Goal: Task Accomplishment & Management: Use online tool/utility

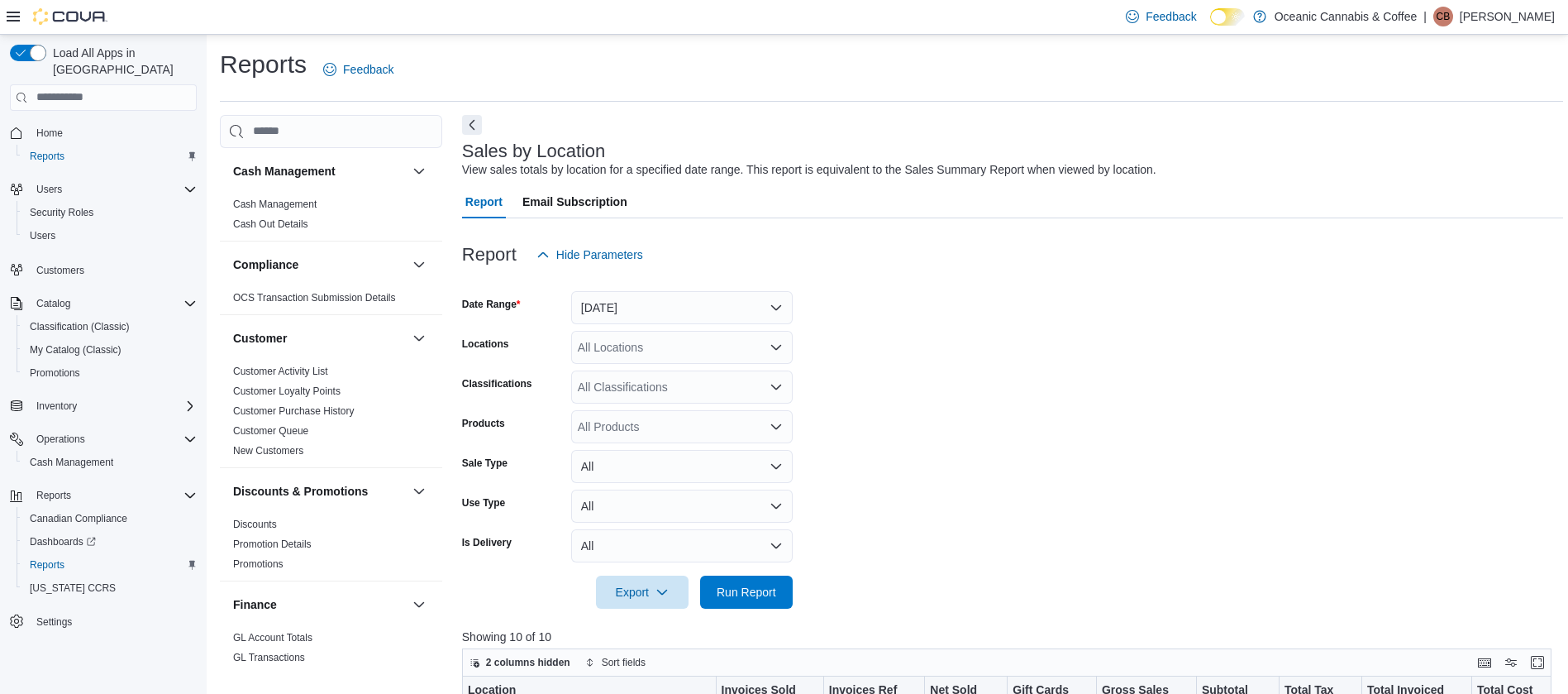
scroll to position [432, 0]
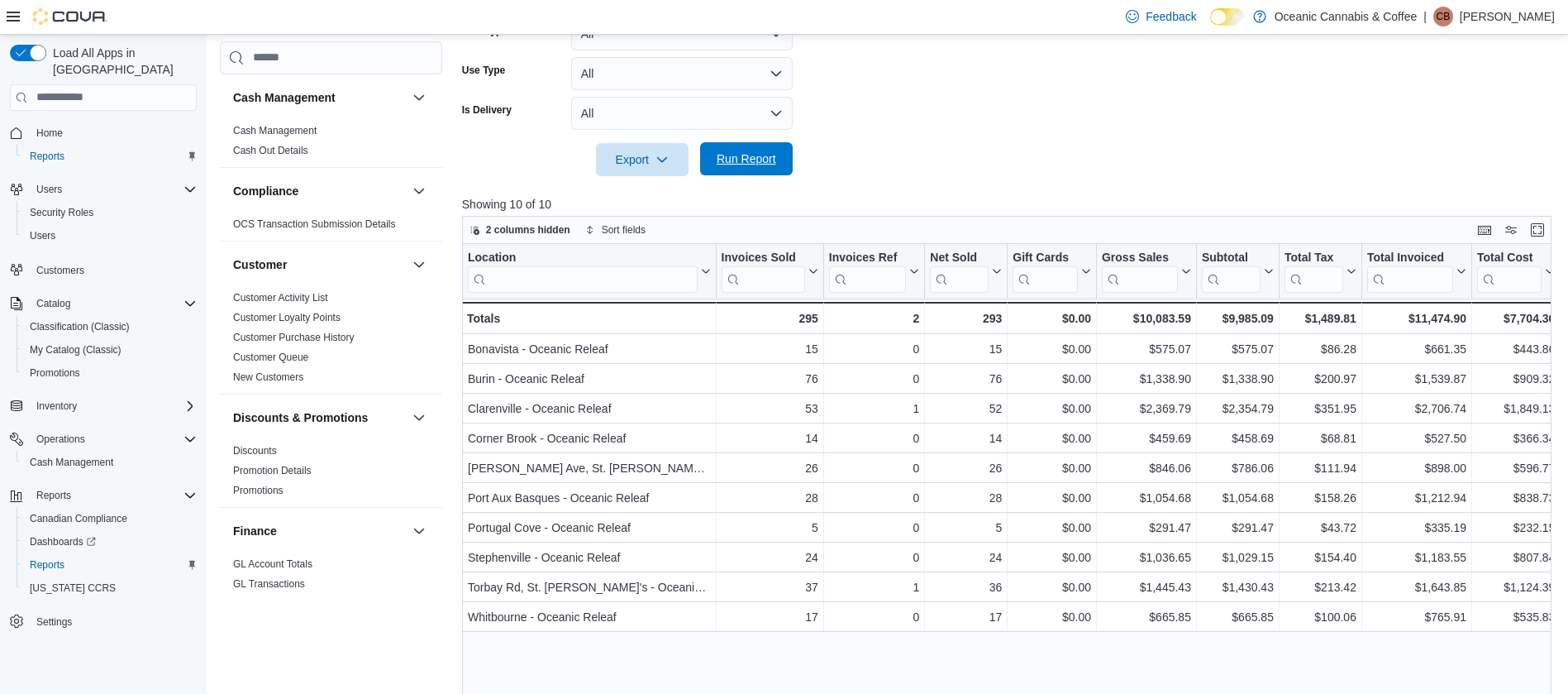
click at [724, 165] on span "Run Report" at bounding box center [747, 158] width 59 height 16
click at [1009, 149] on form "Date Range [DATE] Locations All Locations Classifications All Classifications P…" at bounding box center [1012, 8] width 1101 height 337
click at [781, 146] on span "Run Report" at bounding box center [747, 158] width 73 height 34
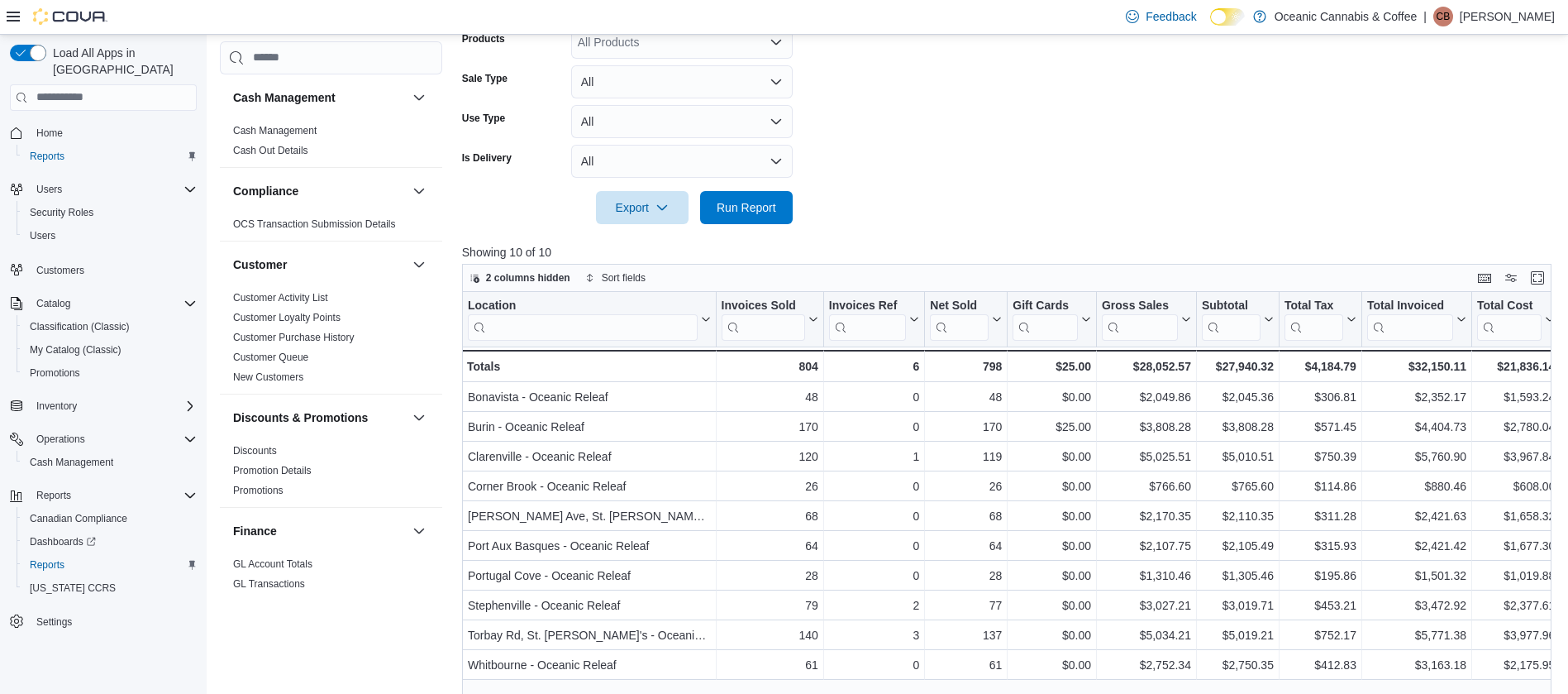
scroll to position [398, 0]
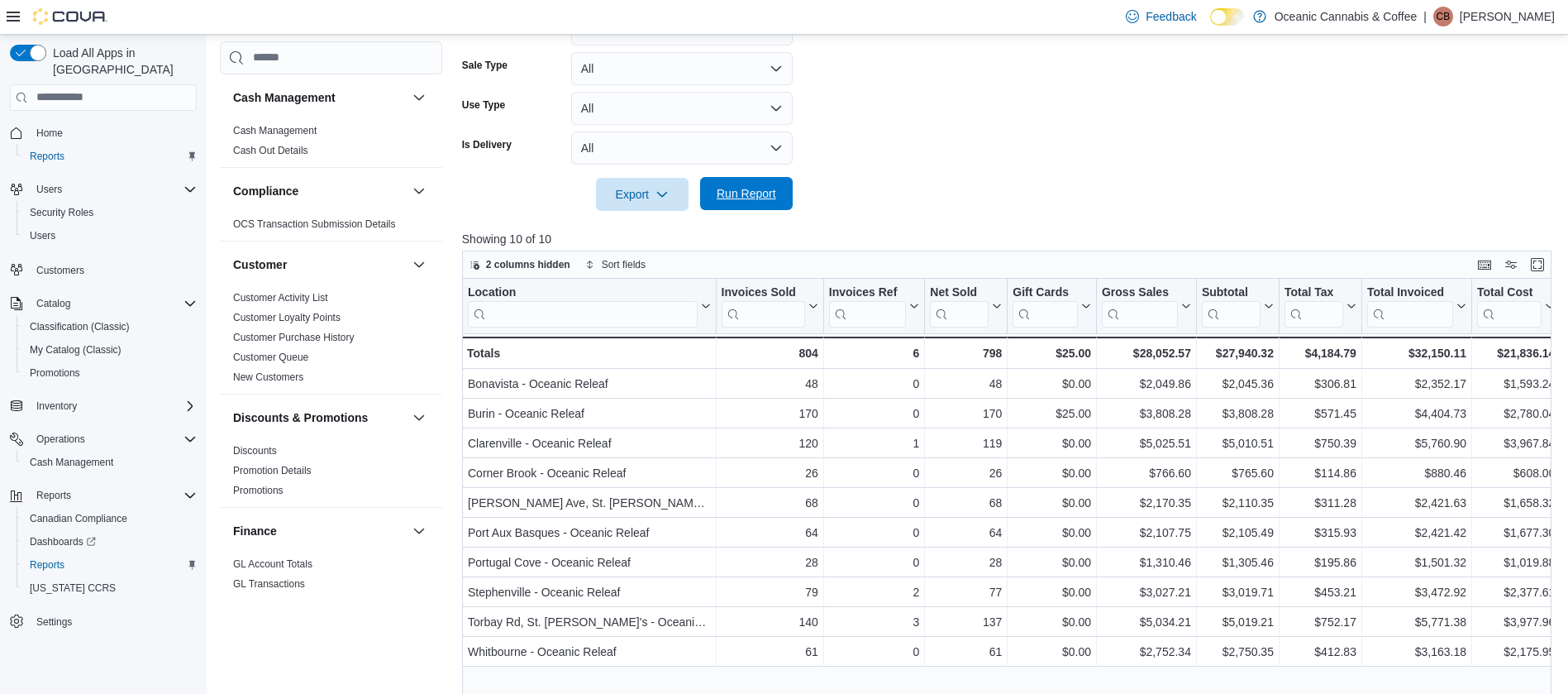
click at [755, 195] on span "Run Report" at bounding box center [747, 193] width 59 height 16
click at [282, 131] on link "Cash Management" at bounding box center [274, 130] width 83 height 12
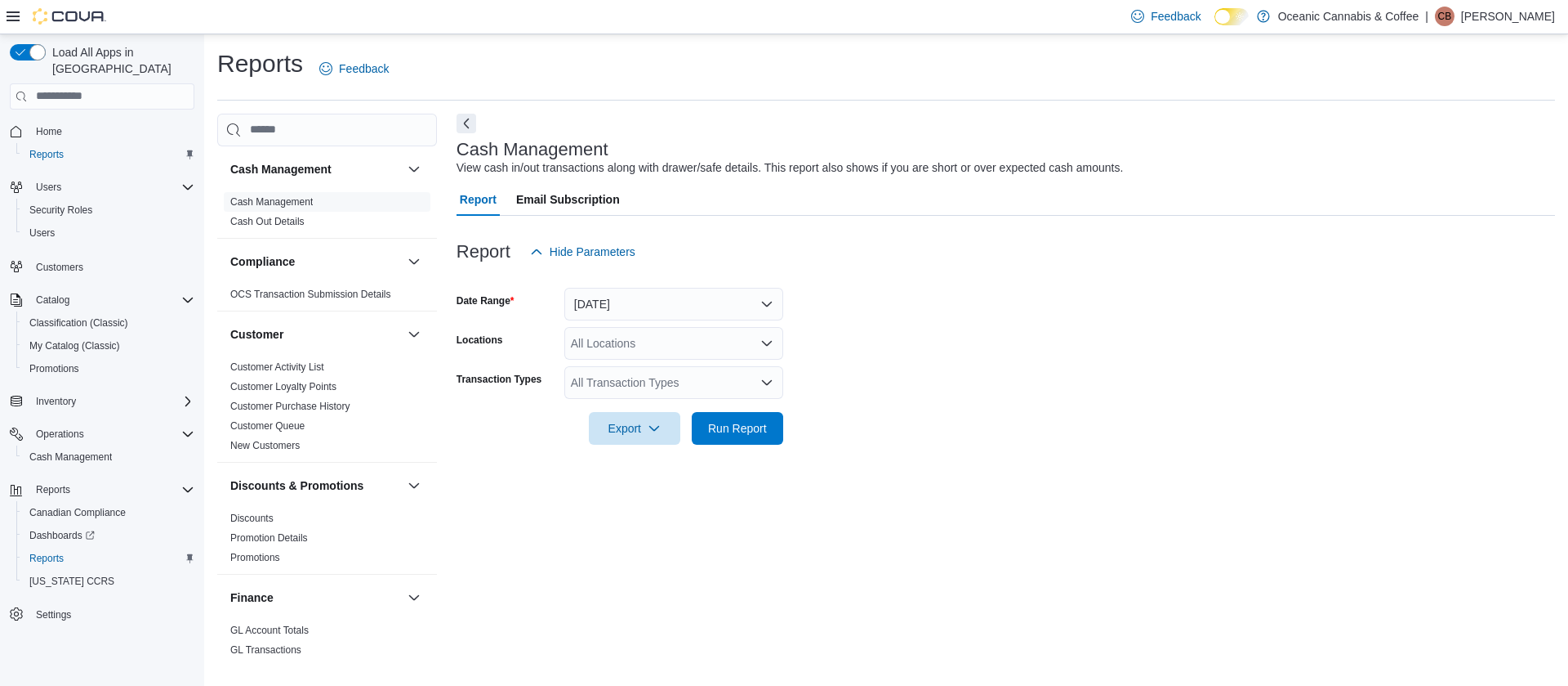
click at [733, 388] on div "All Transaction Types" at bounding box center [673, 382] width 219 height 33
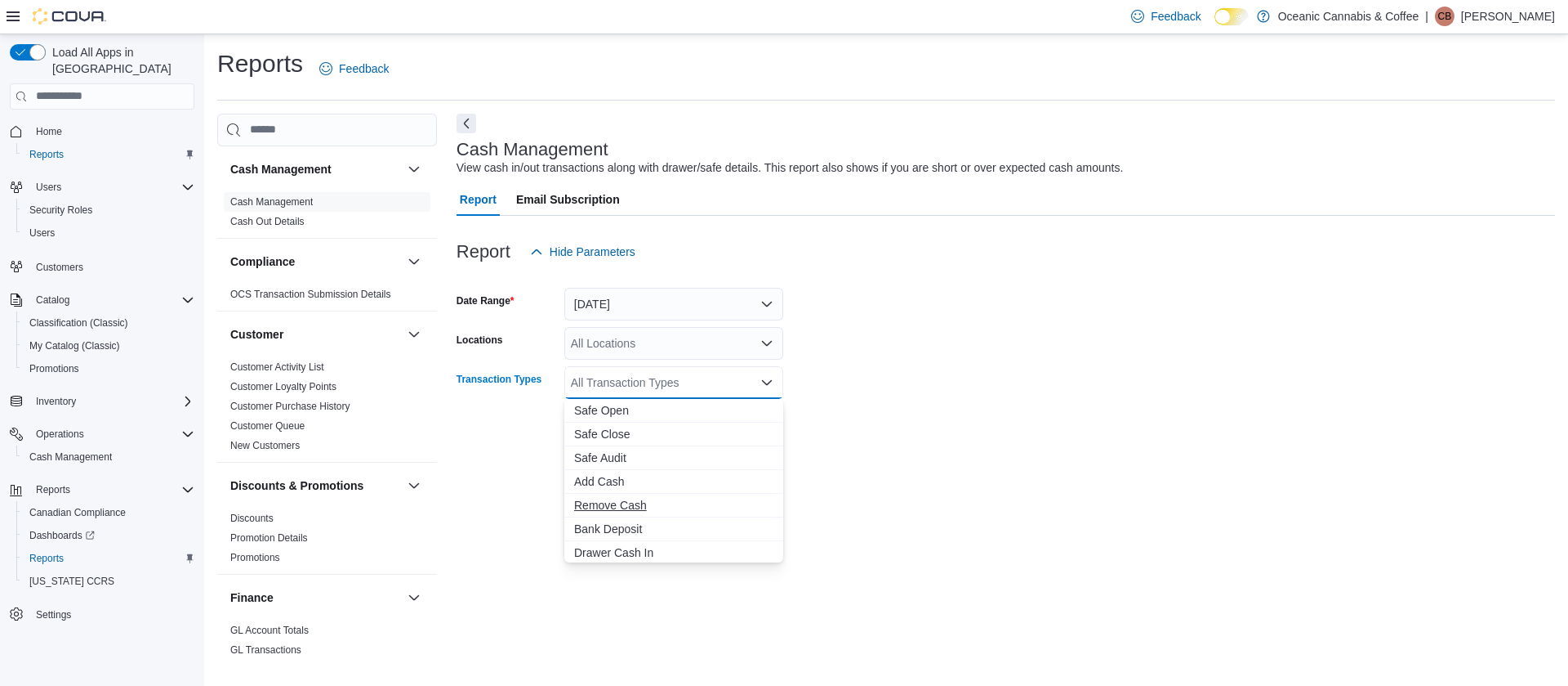
click at [621, 510] on span "Remove Cash" at bounding box center [673, 505] width 199 height 16
click at [621, 510] on span "Bank Deposit" at bounding box center [658, 505] width 169 height 16
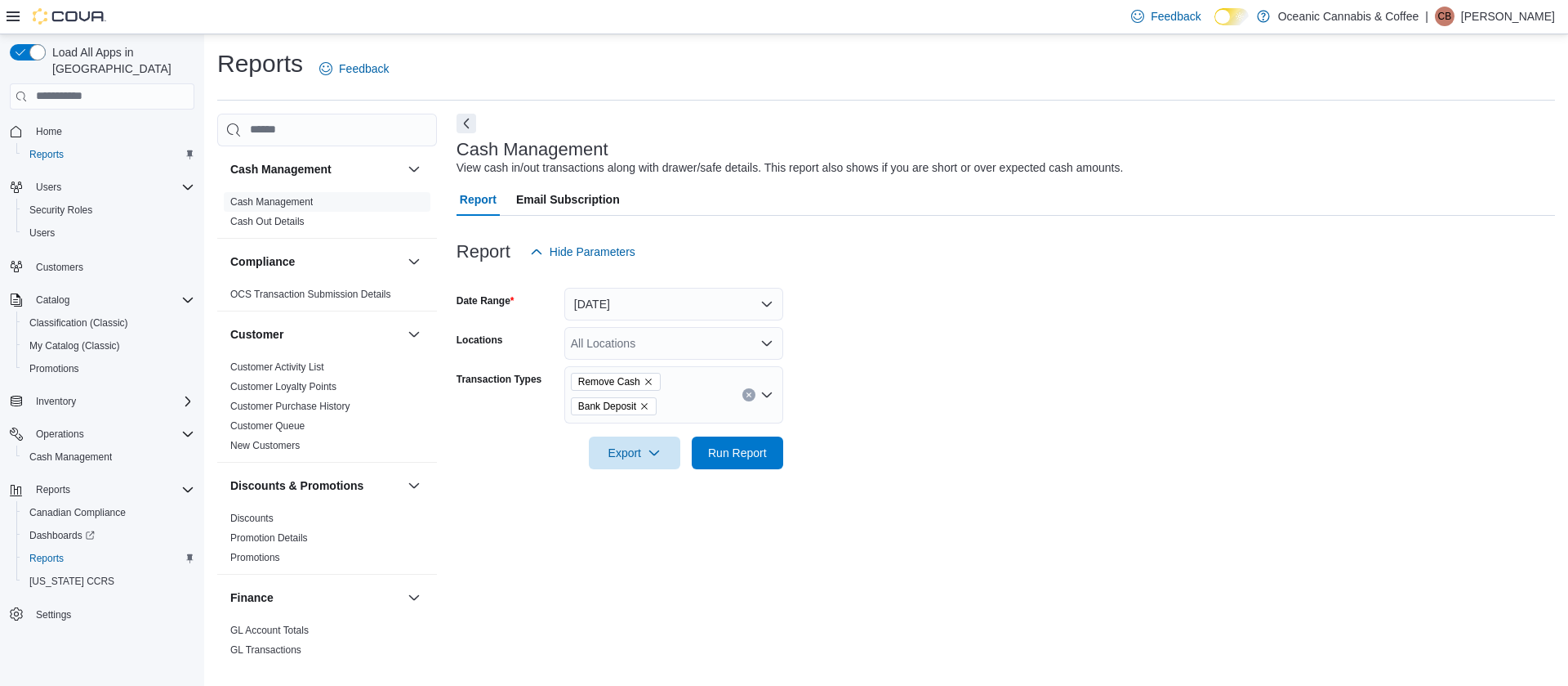
click at [930, 487] on div at bounding box center [1006, 478] width 1098 height 20
click at [732, 456] on span "Run Report" at bounding box center [738, 451] width 59 height 16
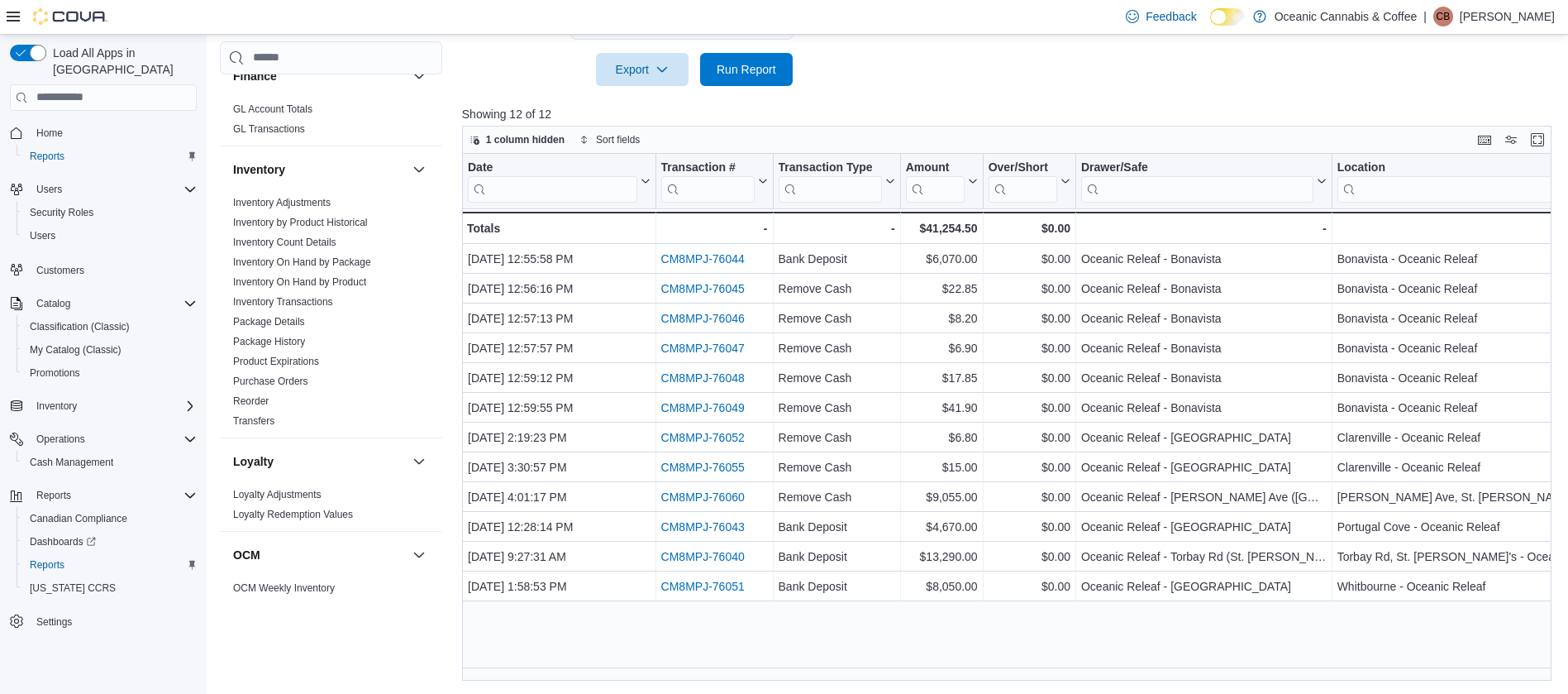
scroll to position [1061, 0]
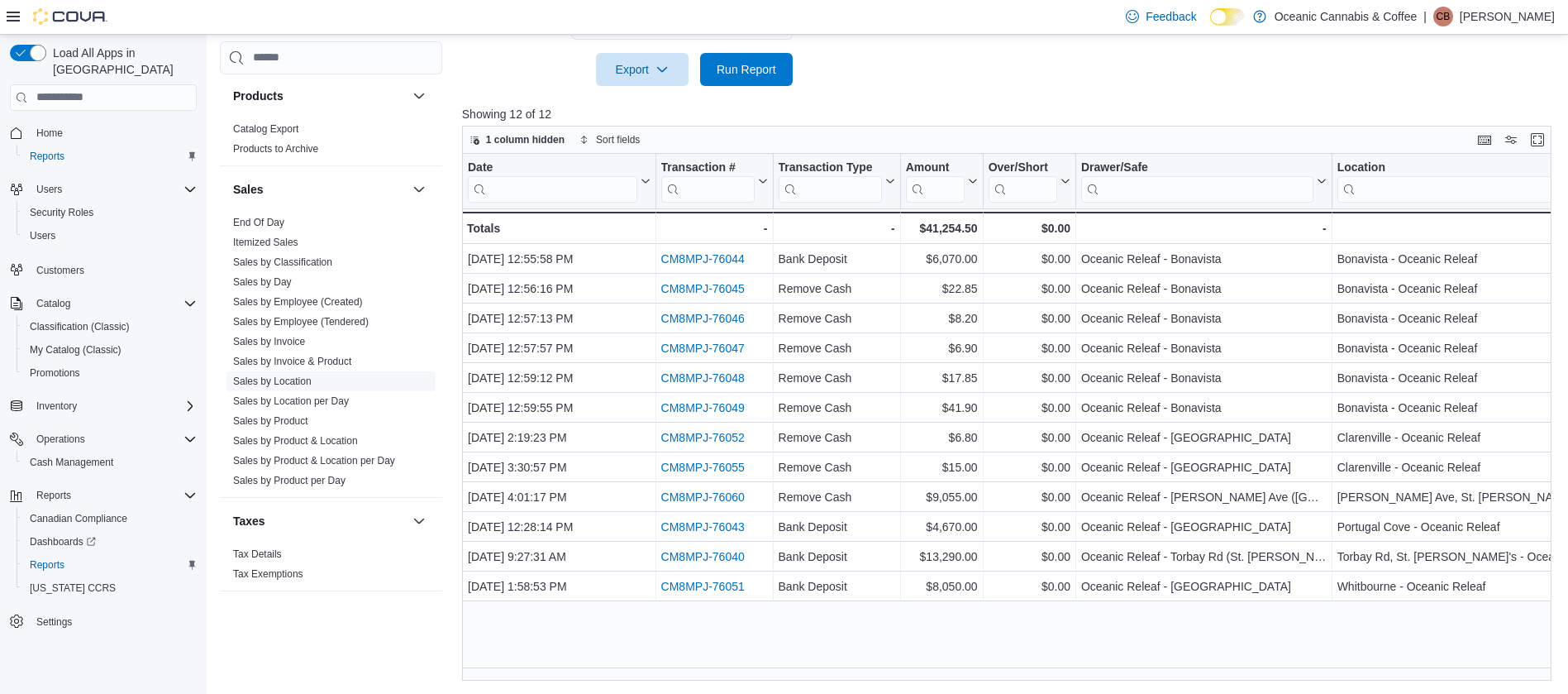
click at [299, 381] on link "Sales by Location" at bounding box center [272, 382] width 79 height 12
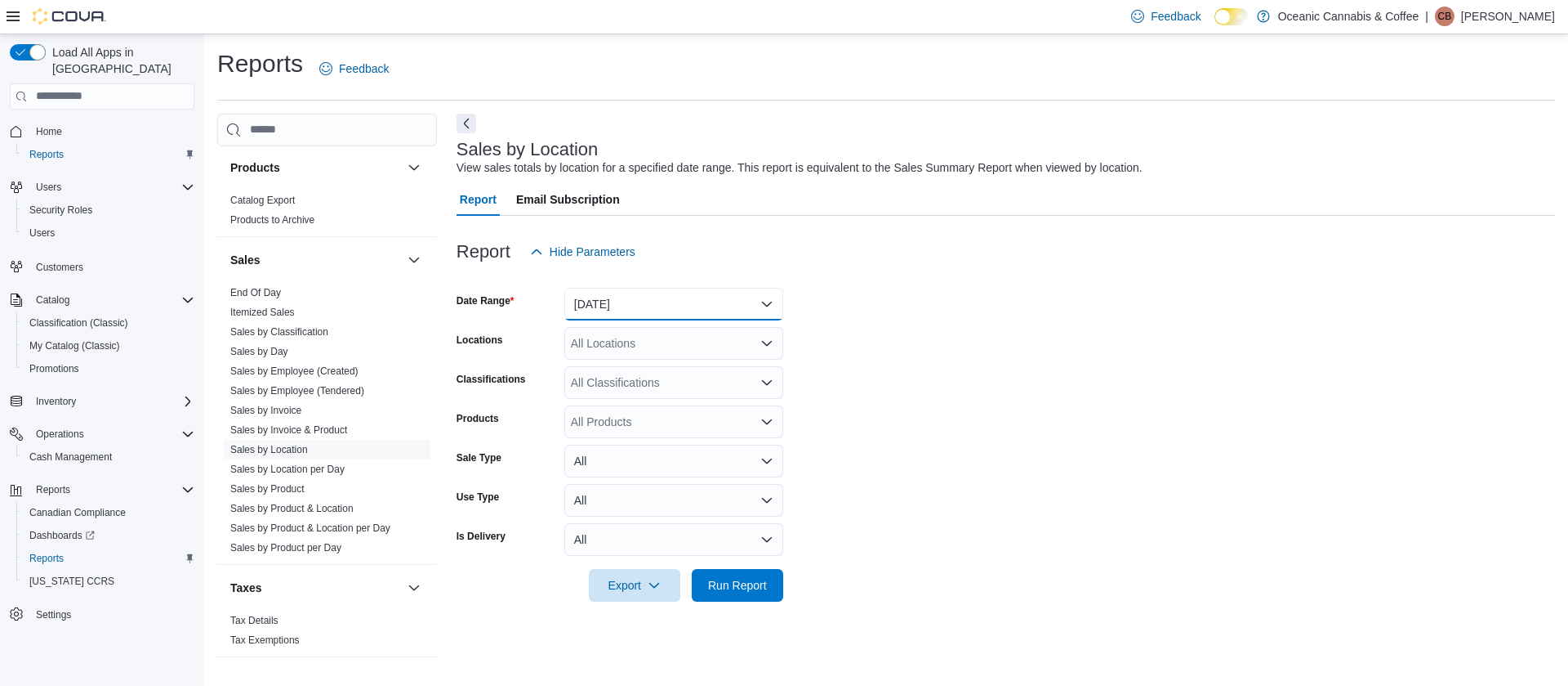
click at [715, 312] on button "[DATE]" at bounding box center [673, 304] width 219 height 33
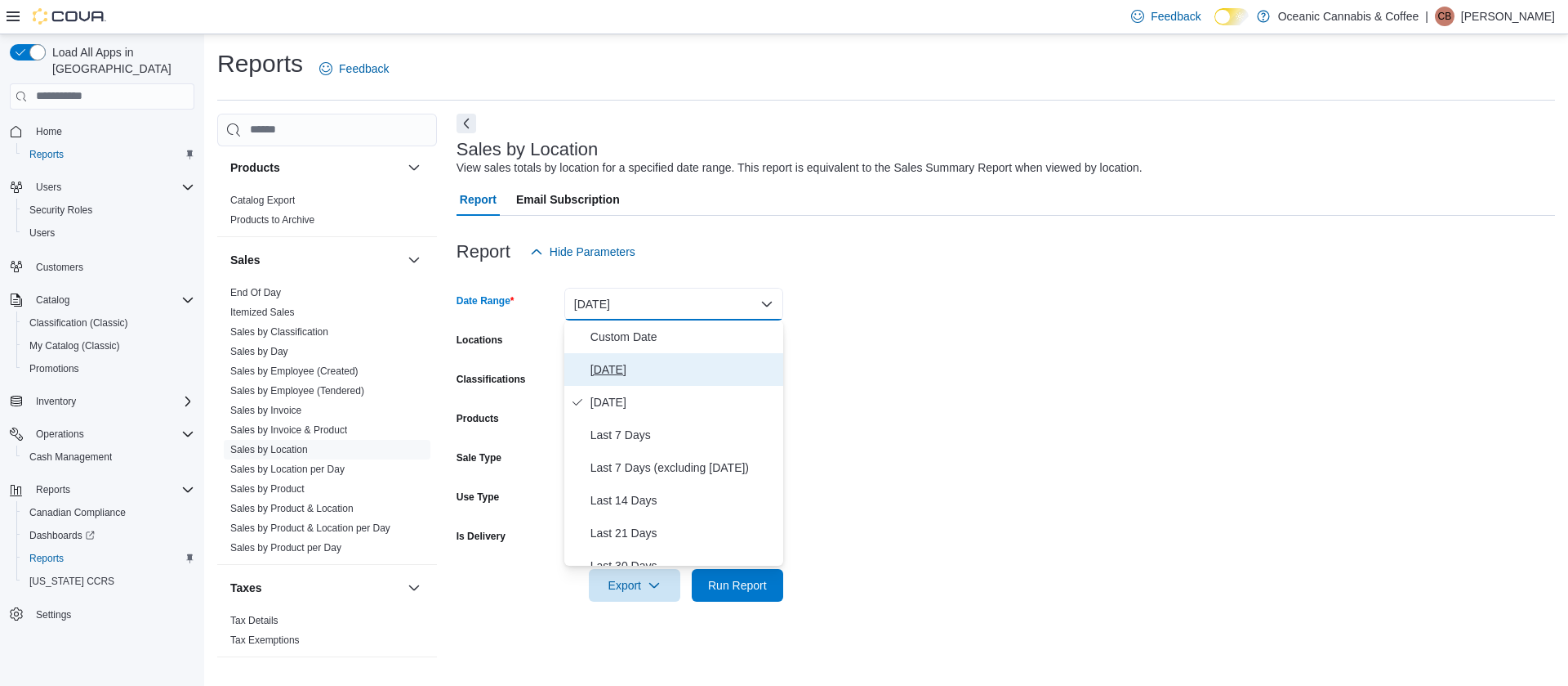
click at [670, 356] on button "[DATE]" at bounding box center [673, 370] width 219 height 33
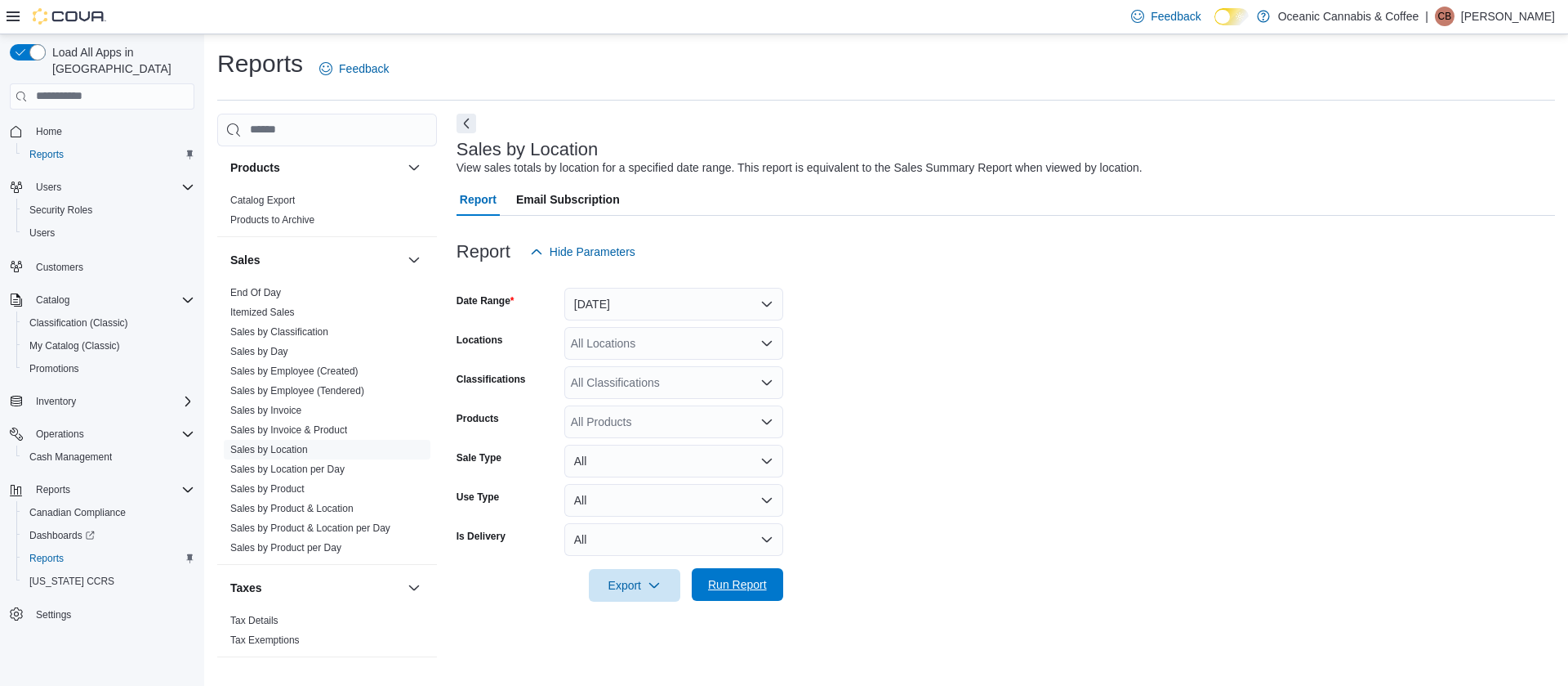
click at [753, 587] on span "Run Report" at bounding box center [738, 584] width 59 height 16
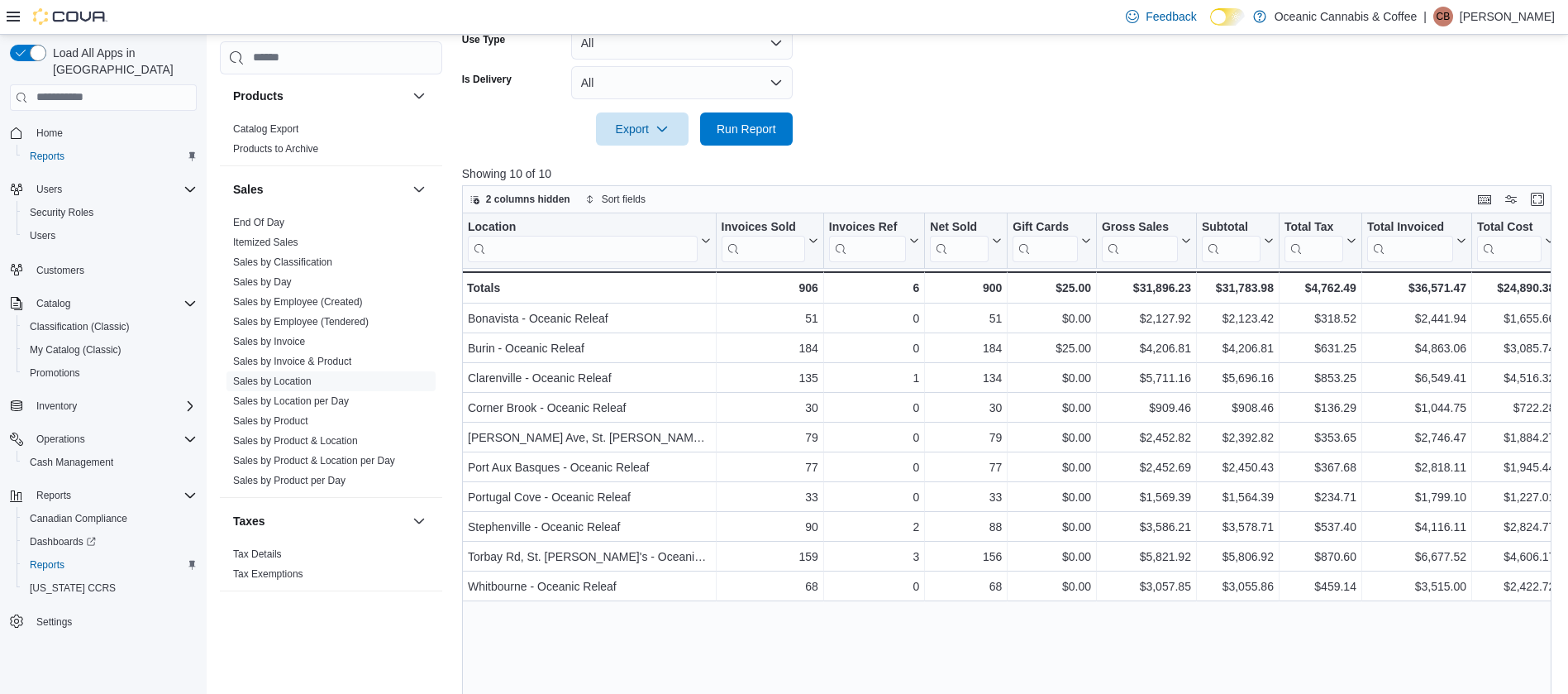
scroll to position [469, 0]
